Goal: Navigation & Orientation: Find specific page/section

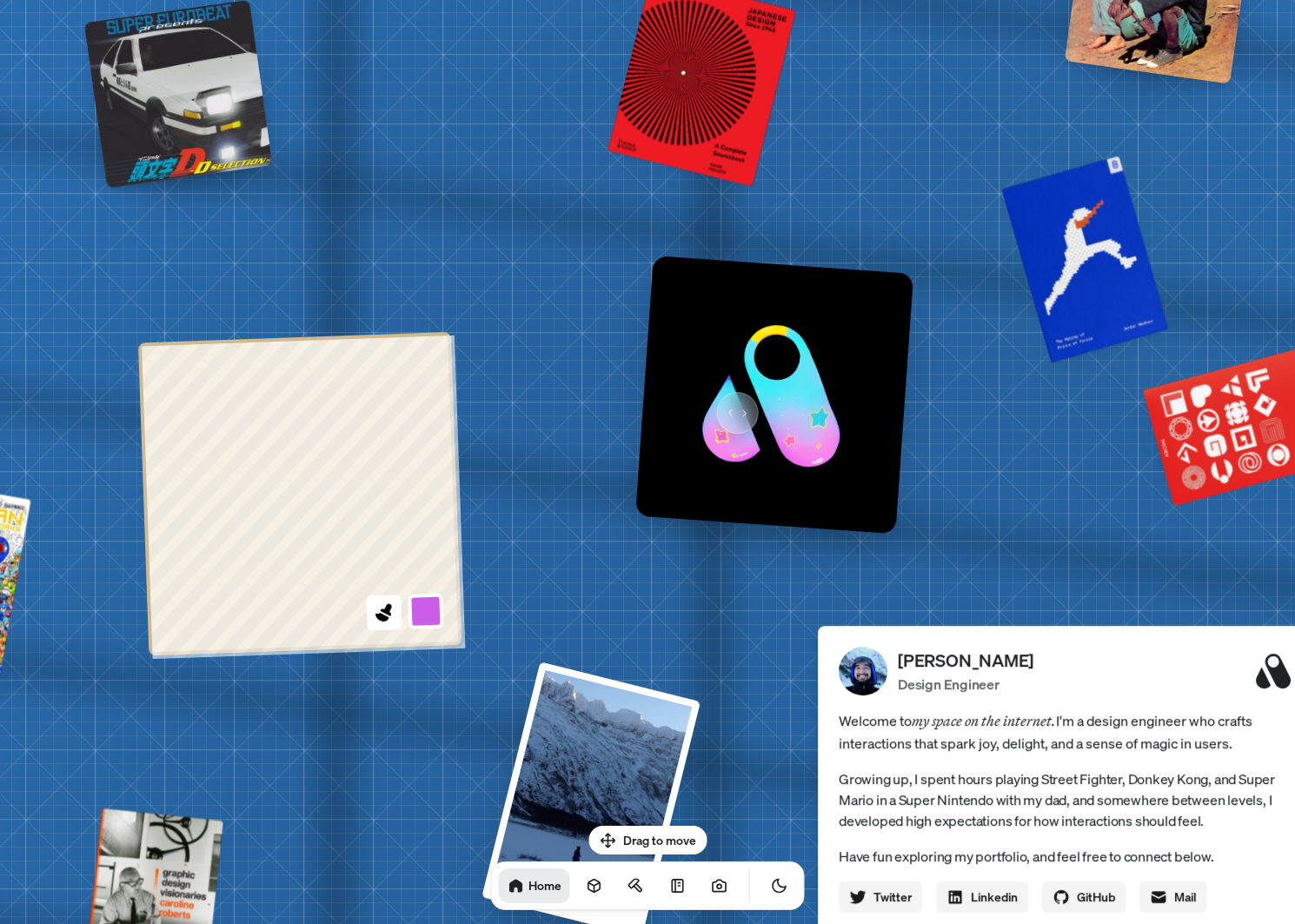
drag, startPoint x: 765, startPoint y: 354, endPoint x: 716, endPoint y: 394, distance: 63.3
click at [719, 398] on img at bounding box center [774, 394] width 278 height 278
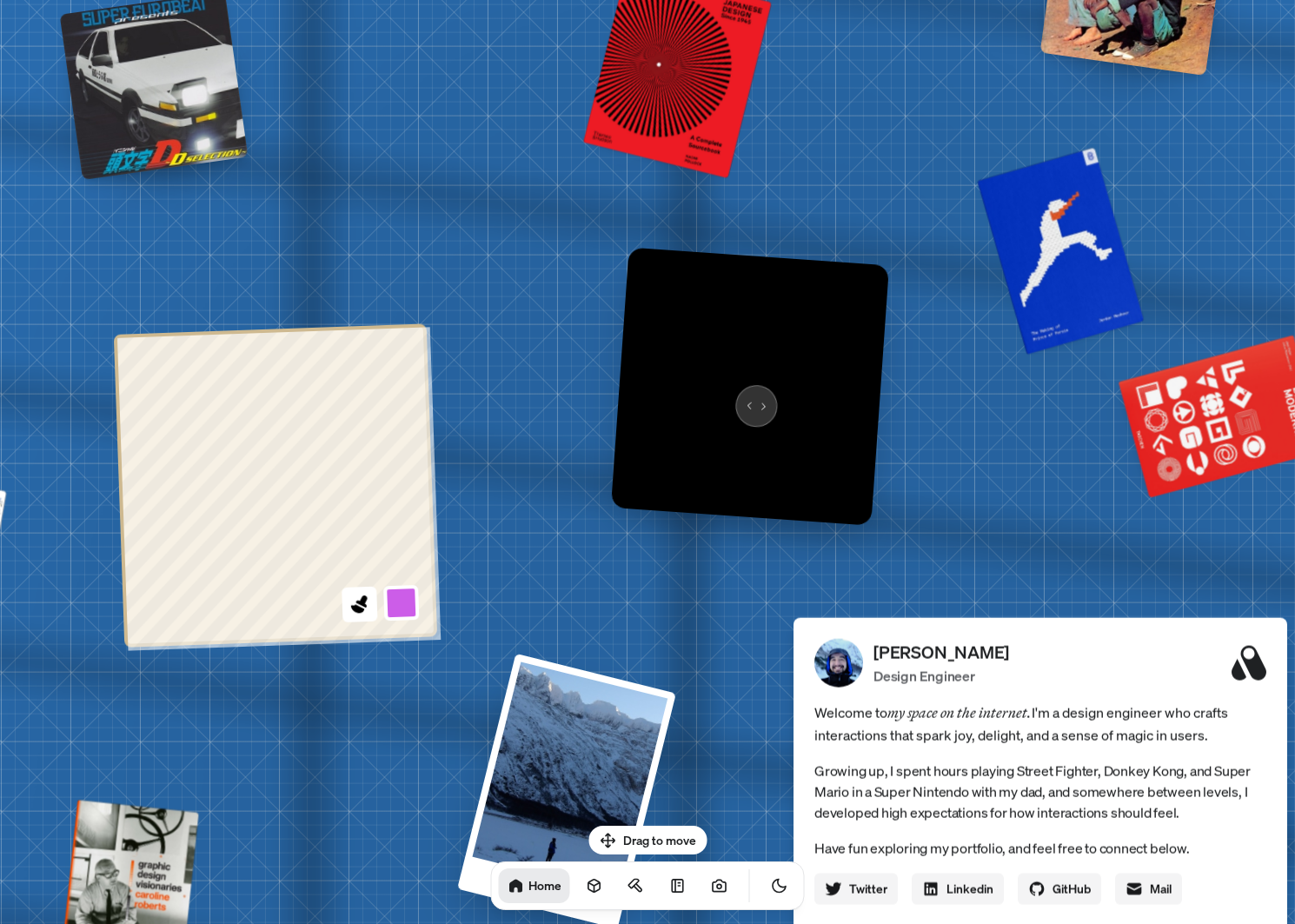
drag, startPoint x: 749, startPoint y: 396, endPoint x: 496, endPoint y: 458, distance: 260.5
click at [611, 461] on img at bounding box center [749, 385] width 278 height 278
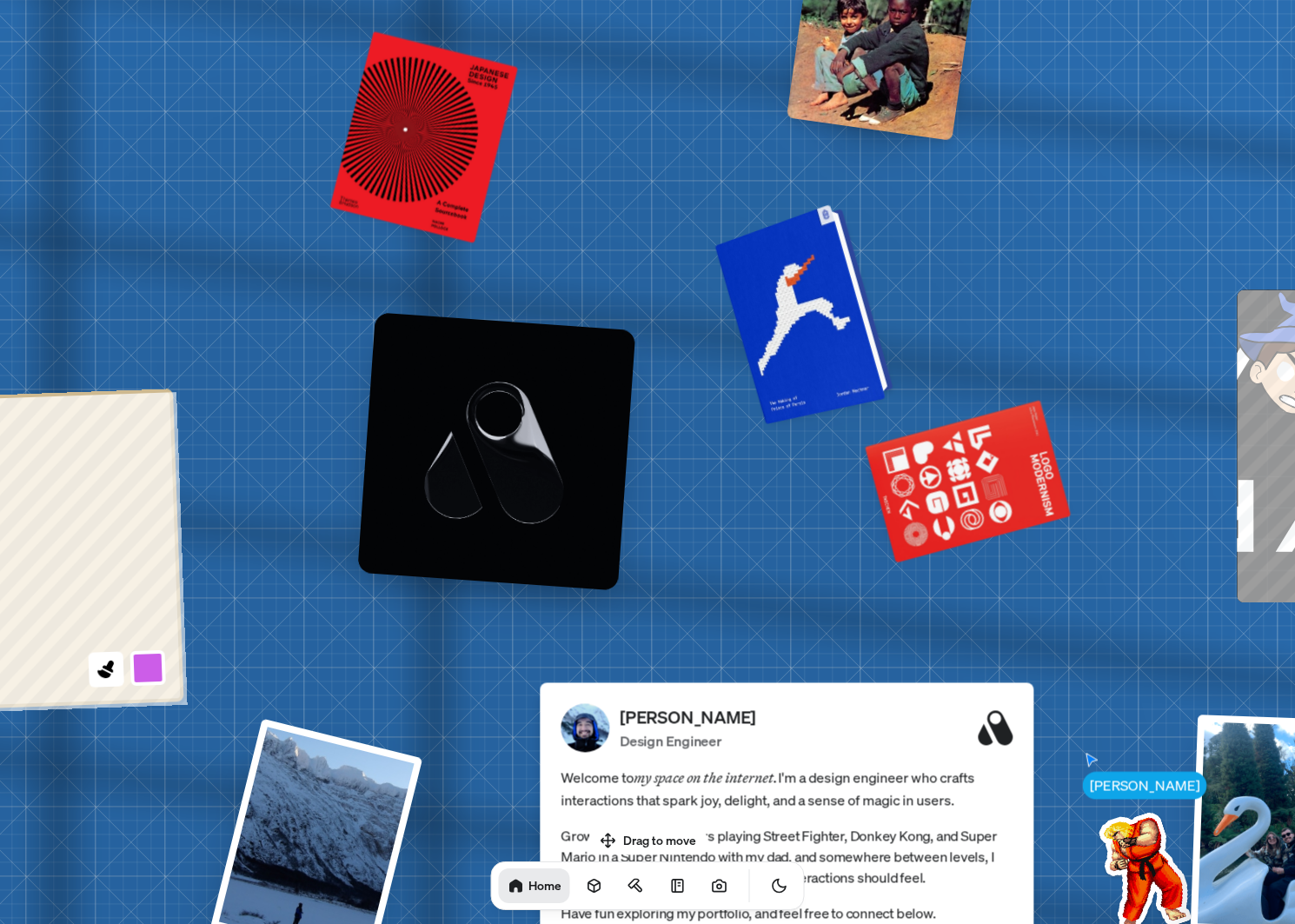
click at [825, 291] on div at bounding box center [807, 312] width 165 height 212
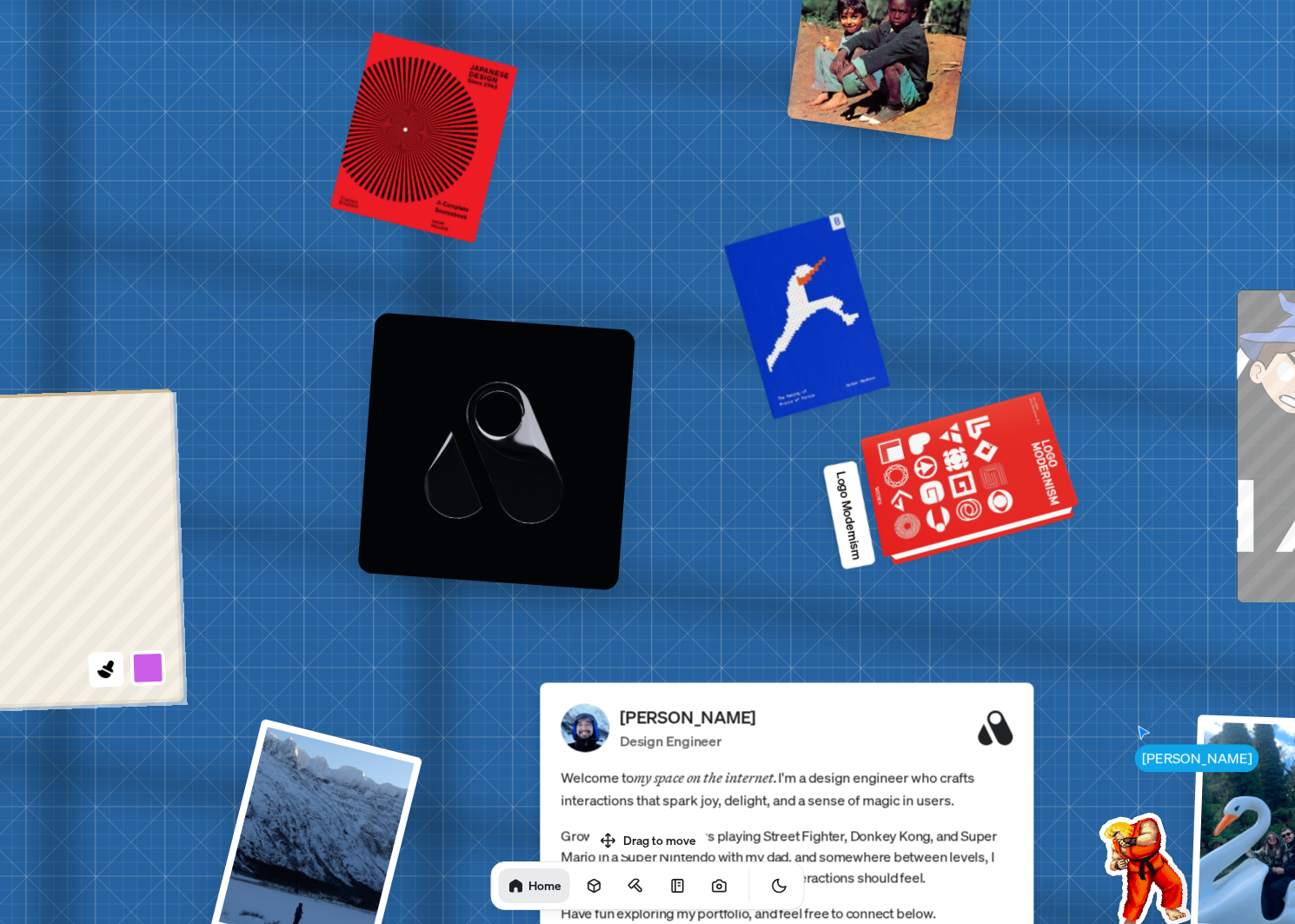
click at [979, 471] on div at bounding box center [971, 481] width 211 height 160
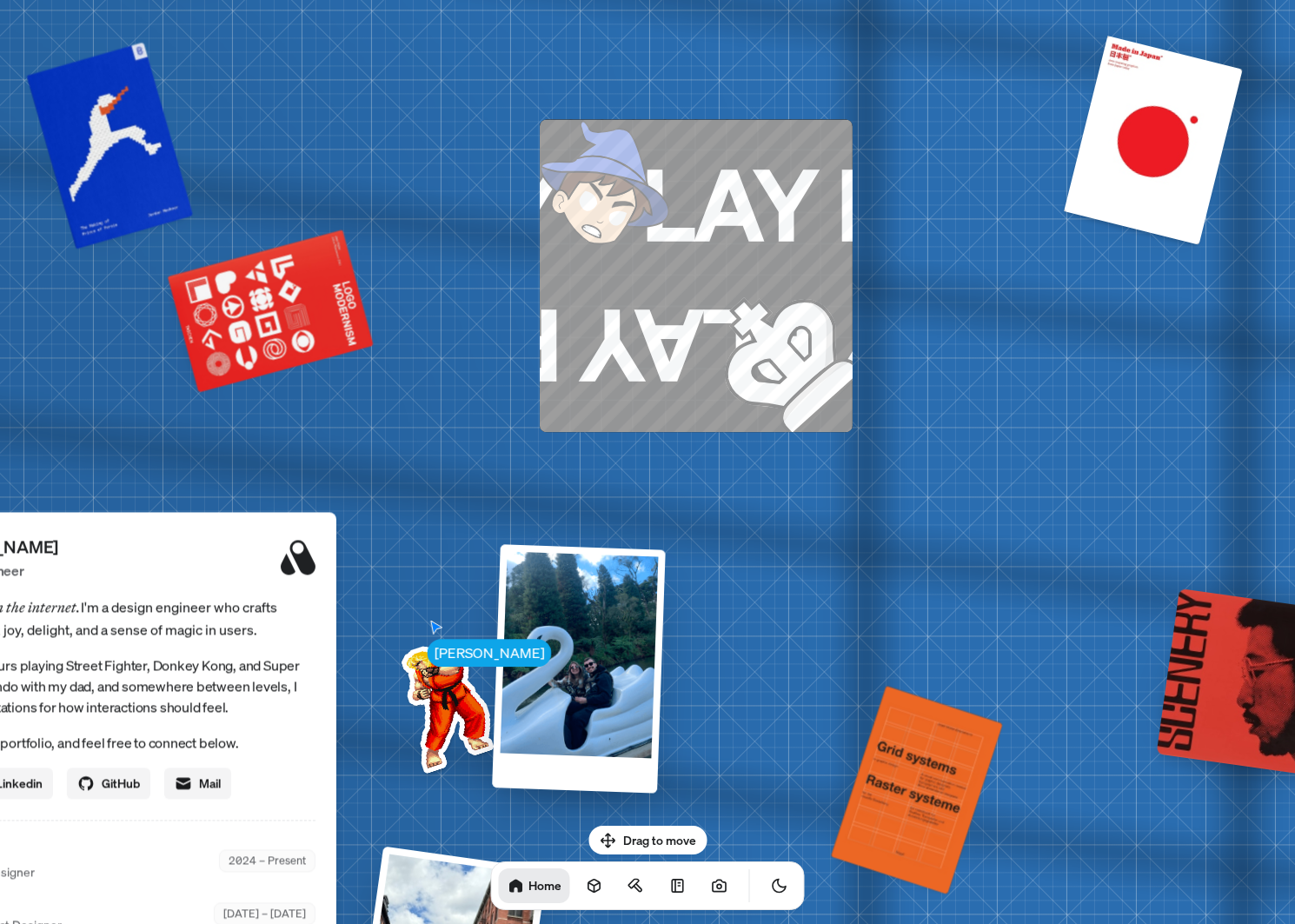
click at [457, 679] on img at bounding box center [444, 703] width 176 height 176
click at [558, 638] on div at bounding box center [579, 668] width 174 height 249
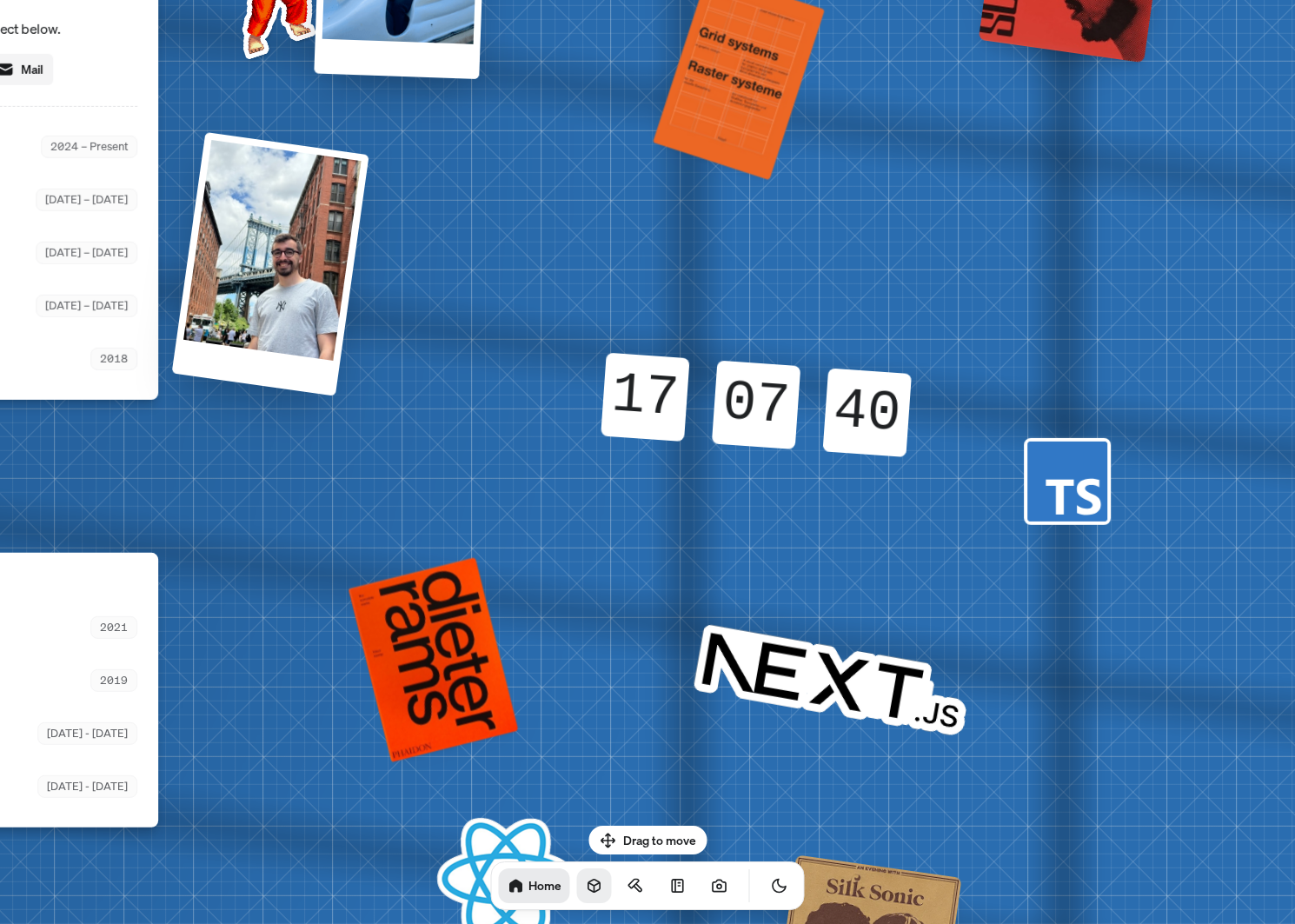
click at [589, 883] on icon at bounding box center [594, 886] width 11 height 13
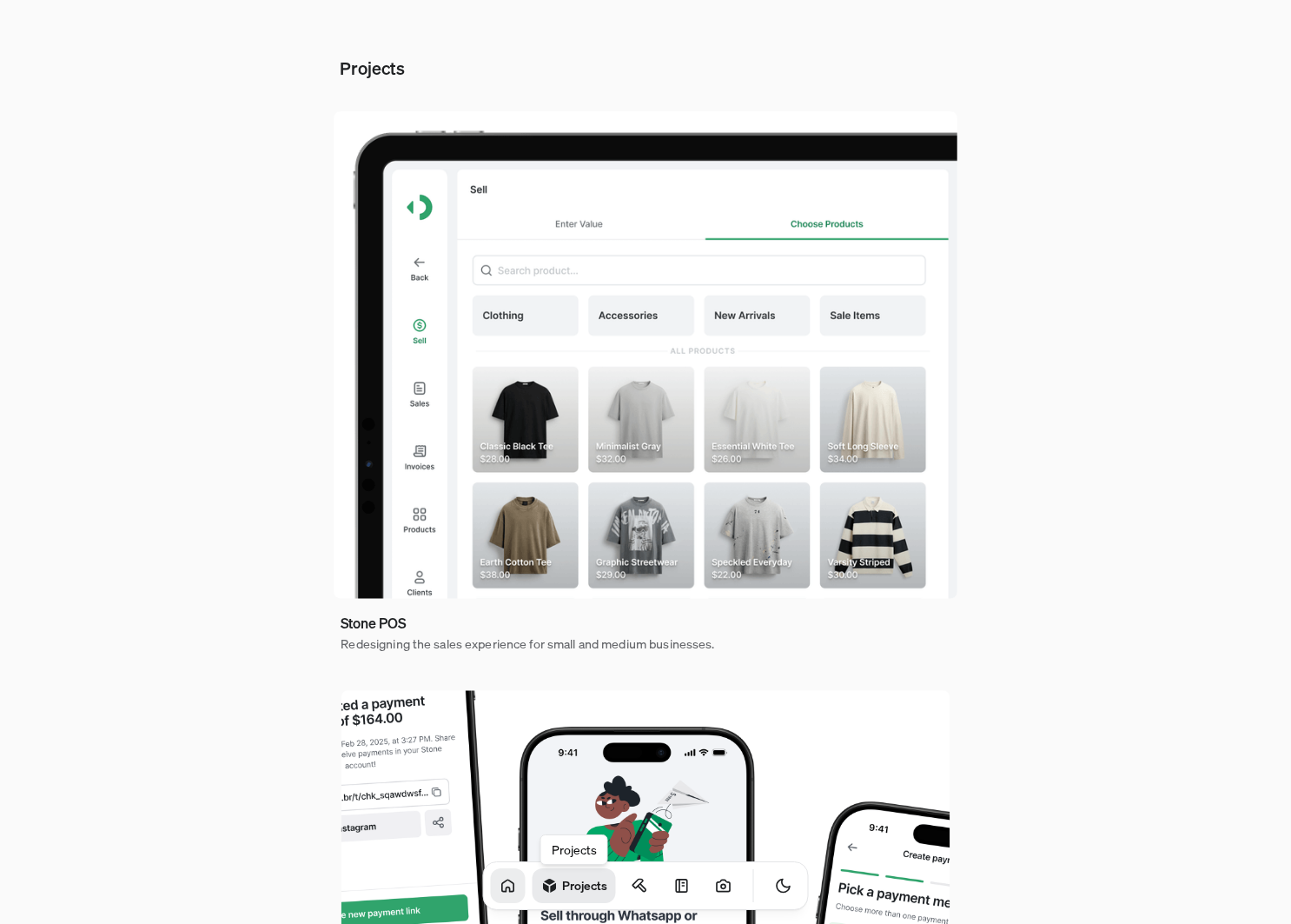
click at [499, 882] on icon at bounding box center [507, 885] width 17 height 17
